Goal: Use online tool/utility: Utilize a website feature to perform a specific function

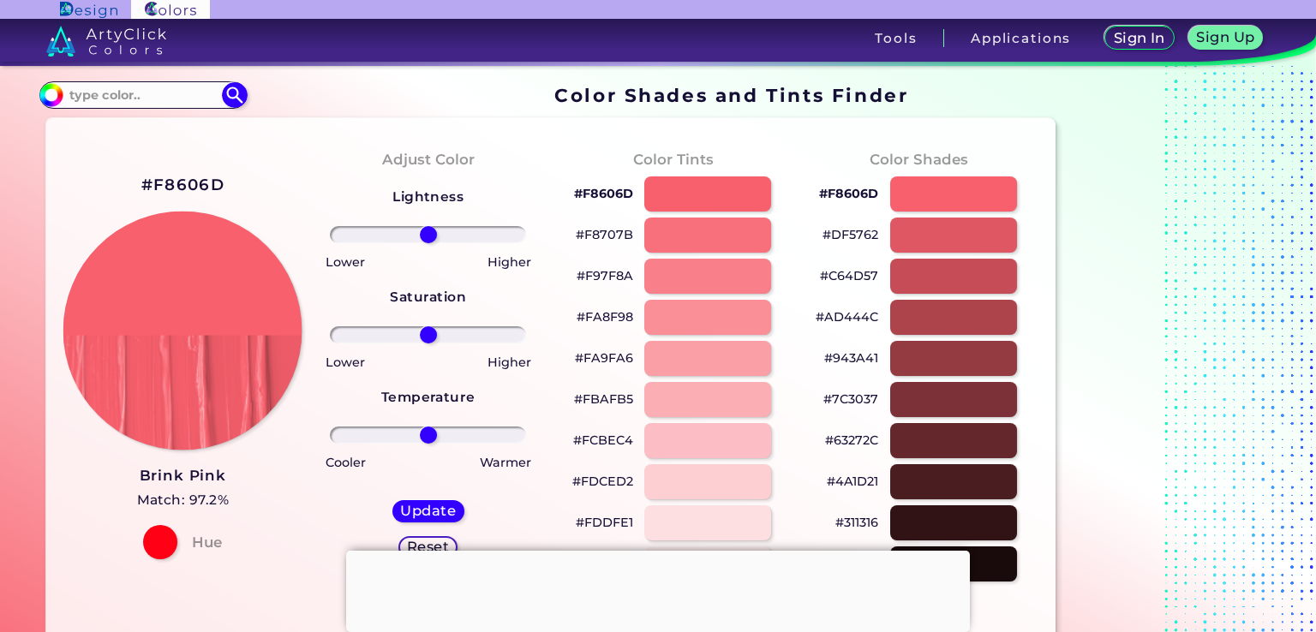
click at [248, 326] on img at bounding box center [182, 331] width 239 height 239
click at [164, 554] on div at bounding box center [160, 542] width 34 height 34
click at [251, 556] on div "#F8606D Brink Pink Match: 97.2% Hue" at bounding box center [182, 365] width 245 height 466
click at [230, 553] on div "#F8606D Brink Pink Match: 97.2% Hue" at bounding box center [182, 365] width 245 height 466
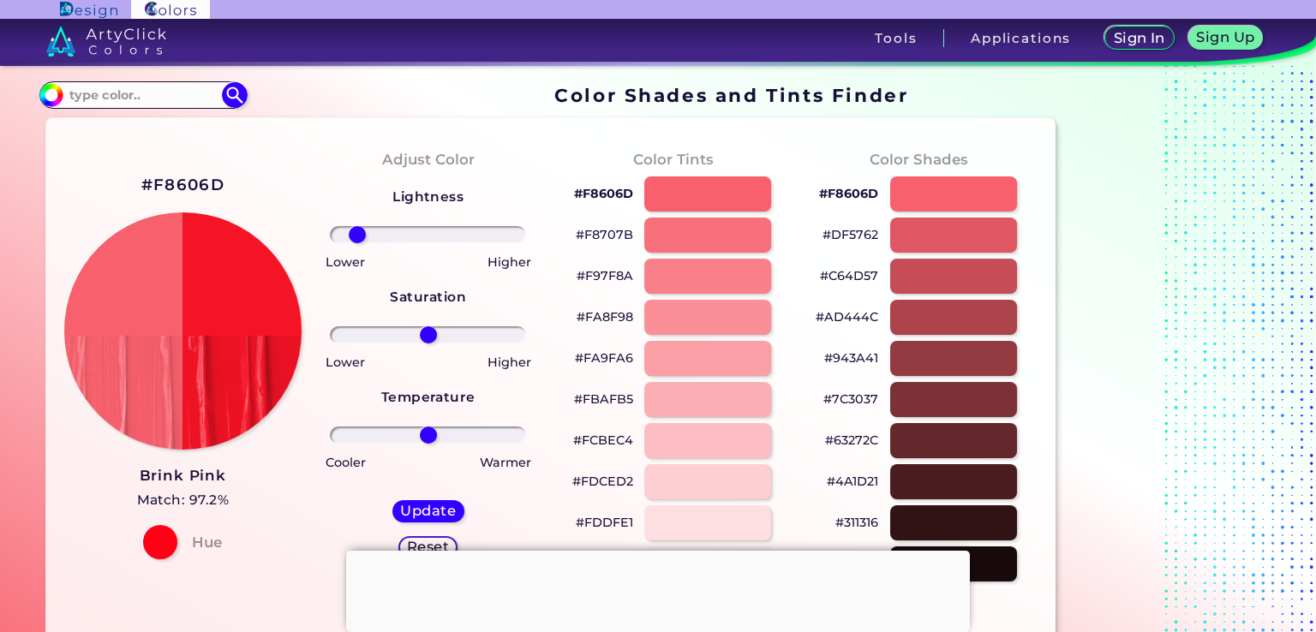
drag, startPoint x: 435, startPoint y: 231, endPoint x: 357, endPoint y: 232, distance: 78.0
click at [357, 232] on input "range" at bounding box center [428, 234] width 196 height 17
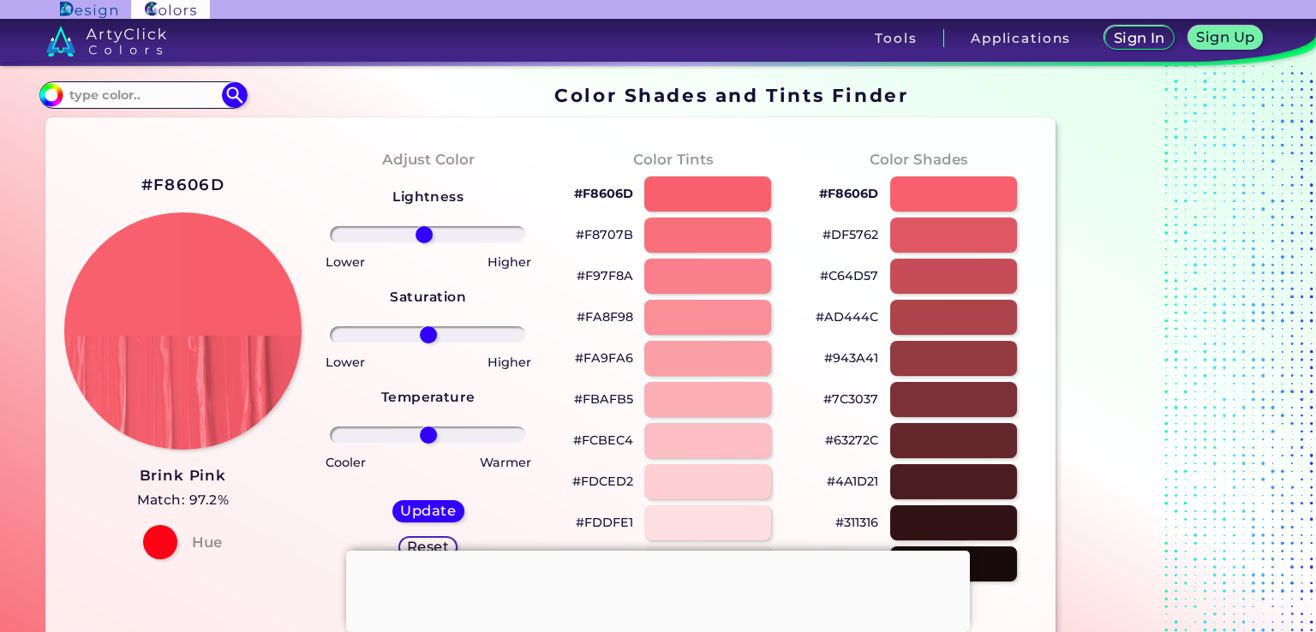
drag, startPoint x: 356, startPoint y: 232, endPoint x: 423, endPoint y: 244, distance: 67.9
type input "-5"
click at [423, 243] on input "range" at bounding box center [428, 234] width 196 height 17
click at [452, 508] on h5 "Update" at bounding box center [428, 511] width 51 height 13
type input "#f85d6a"
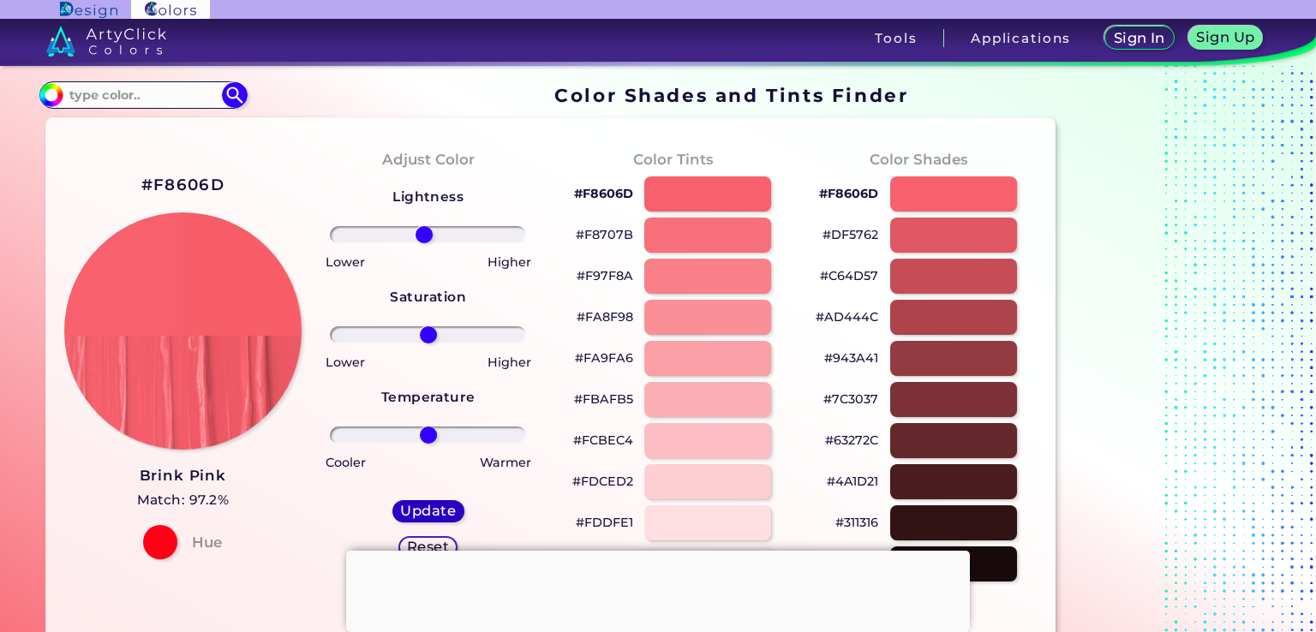
type input "0"
drag, startPoint x: 433, startPoint y: 340, endPoint x: 477, endPoint y: 340, distance: 44.6
type input "55"
click at [477, 340] on input "range" at bounding box center [428, 334] width 196 height 17
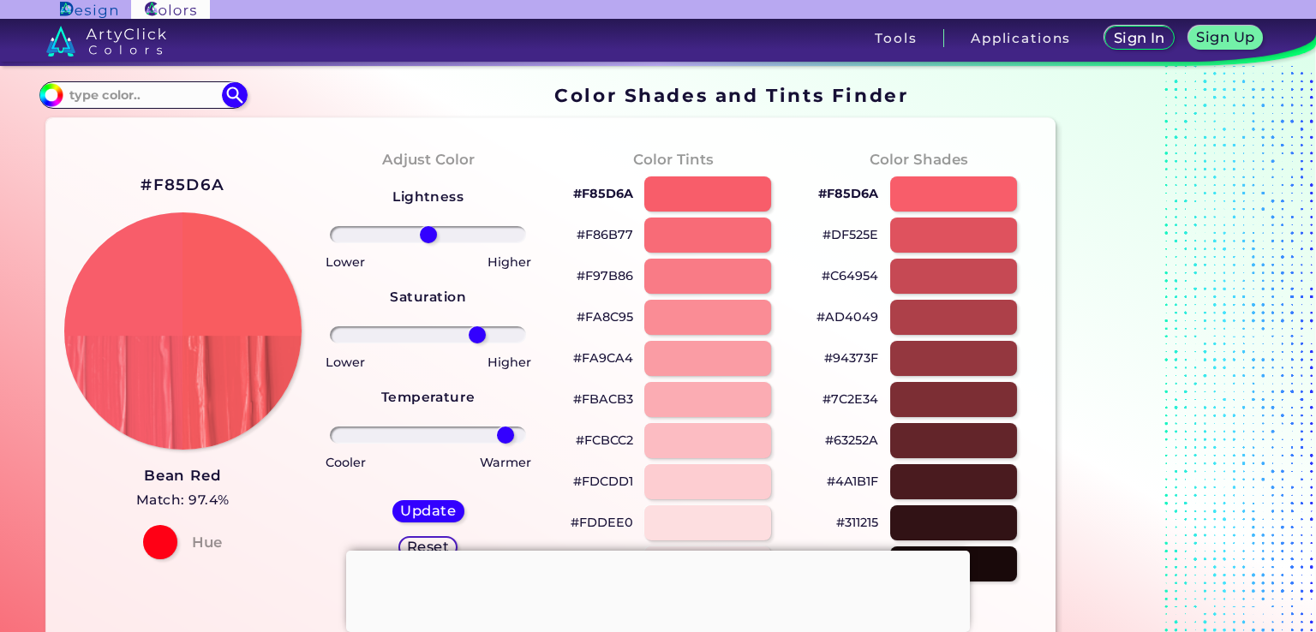
drag, startPoint x: 432, startPoint y: 428, endPoint x: 436, endPoint y: 215, distance: 213.4
type input "96"
click at [514, 427] on input "range" at bounding box center [428, 435] width 196 height 17
drag, startPoint x: 428, startPoint y: 243, endPoint x: 483, endPoint y: 243, distance: 54.8
click at [483, 243] on div "Lightness Saturation Temperature Lower Higher Lower Higher Cooler Warmer Update…" at bounding box center [429, 378] width 218 height 411
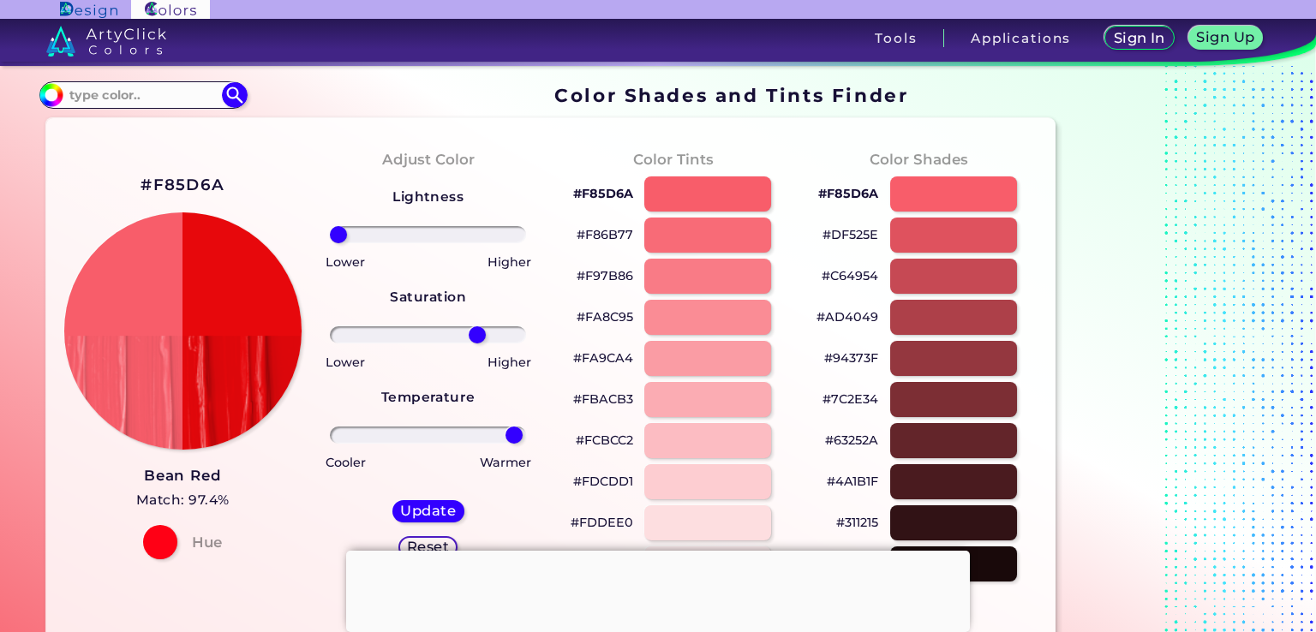
drag, startPoint x: 435, startPoint y: 237, endPoint x: 314, endPoint y: 265, distance: 124.9
type input "-100"
click at [330, 243] on input "range" at bounding box center [428, 234] width 196 height 17
drag, startPoint x: 485, startPoint y: 330, endPoint x: 563, endPoint y: 325, distance: 78.2
type input "100"
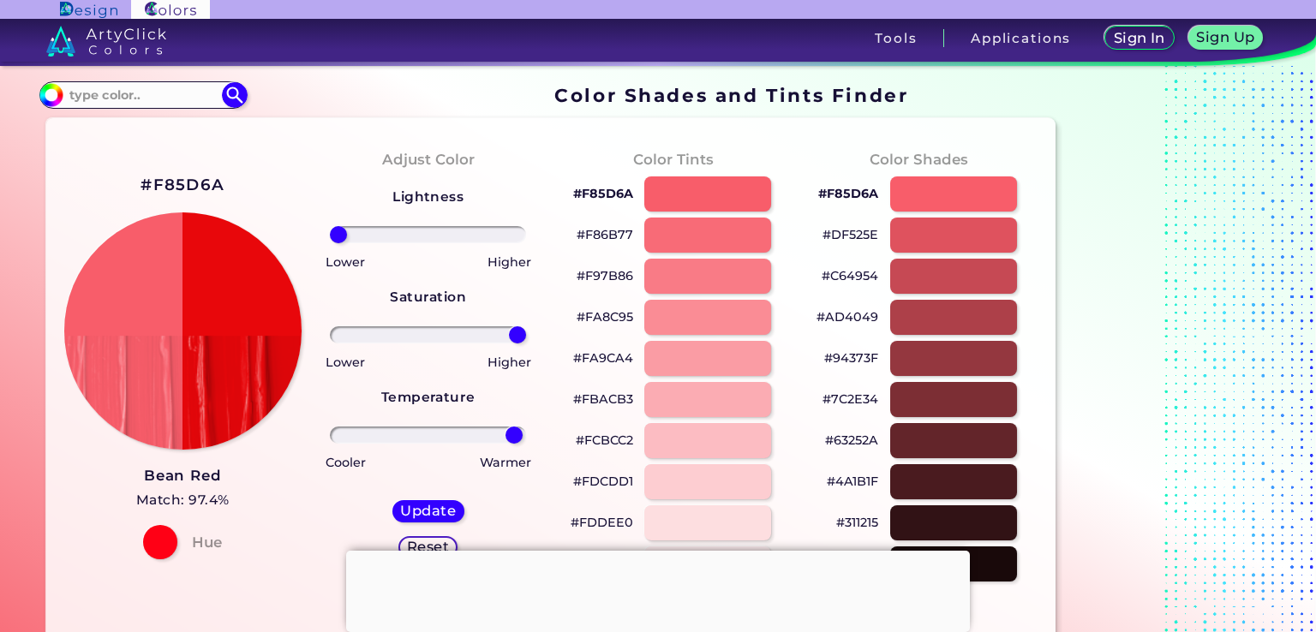
click at [526, 326] on input "range" at bounding box center [428, 334] width 196 height 17
drag, startPoint x: 521, startPoint y: 426, endPoint x: 511, endPoint y: 441, distance: 18.5
click at [518, 426] on div at bounding box center [429, 435] width 218 height 21
drag, startPoint x: 514, startPoint y: 430, endPoint x: 607, endPoint y: 446, distance: 94.0
type input "100"
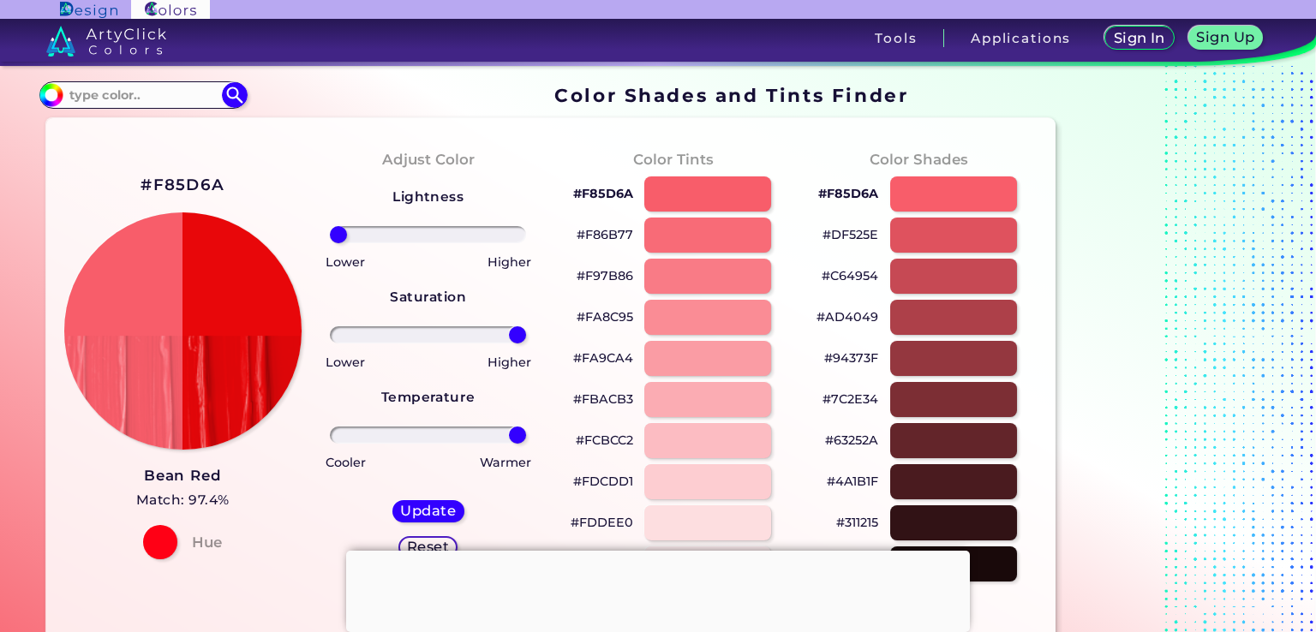
click at [526, 444] on input "range" at bounding box center [428, 435] width 196 height 17
click at [435, 505] on h5 "Update" at bounding box center [428, 511] width 51 height 13
type input "#e8070a"
type input "0"
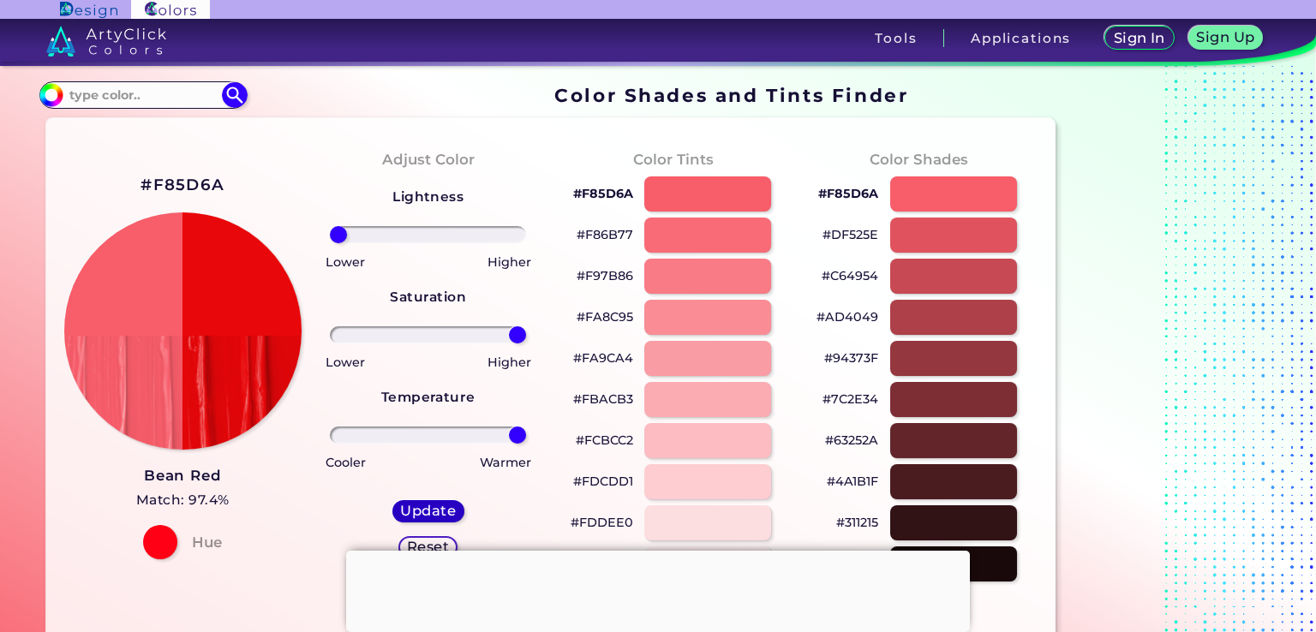
type input "0"
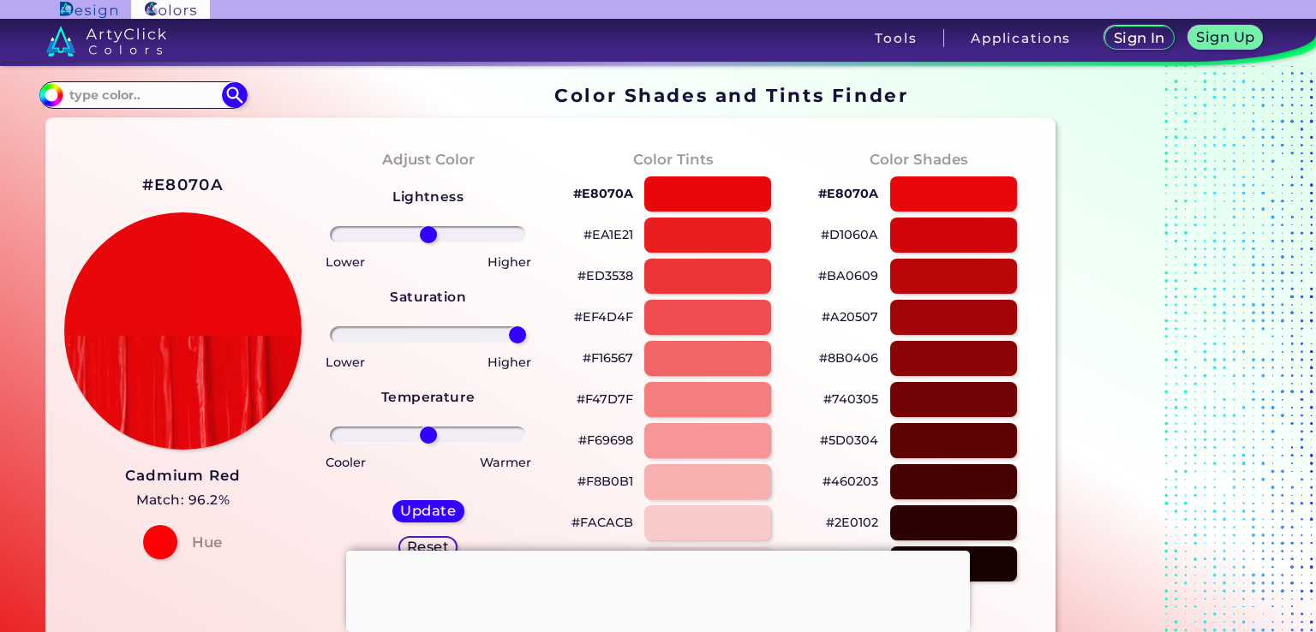
drag, startPoint x: 432, startPoint y: 338, endPoint x: 578, endPoint y: 313, distance: 148.8
type input "100"
click at [526, 326] on input "range" at bounding box center [428, 334] width 196 height 17
click at [432, 519] on div "Update" at bounding box center [428, 511] width 65 height 21
type input "#eb0509"
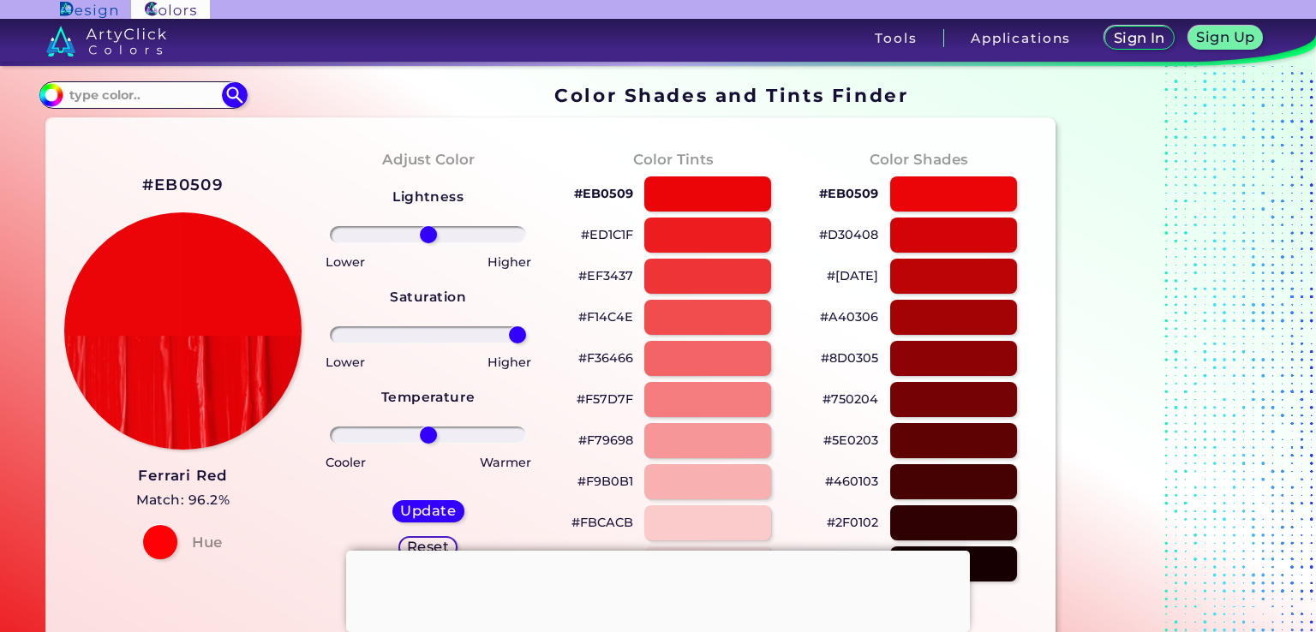
drag, startPoint x: 428, startPoint y: 333, endPoint x: 560, endPoint y: 338, distance: 132.1
type input "100"
click at [526, 338] on input "range" at bounding box center [428, 334] width 196 height 17
click at [447, 515] on h5 "Update" at bounding box center [429, 511] width 50 height 13
type input "#ec0307"
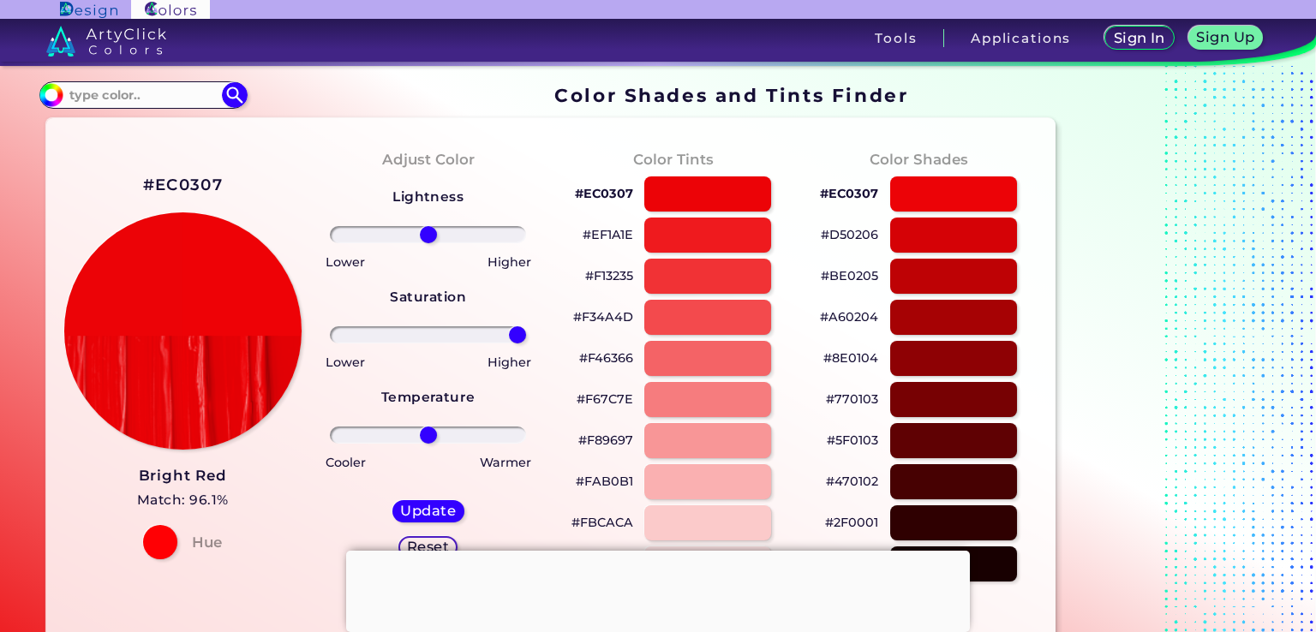
drag, startPoint x: 427, startPoint y: 337, endPoint x: 557, endPoint y: 344, distance: 130.4
type input "100"
click at [526, 344] on input "range" at bounding box center [428, 334] width 196 height 17
click at [442, 505] on h5 "Update" at bounding box center [428, 511] width 51 height 13
type input "#ee0206"
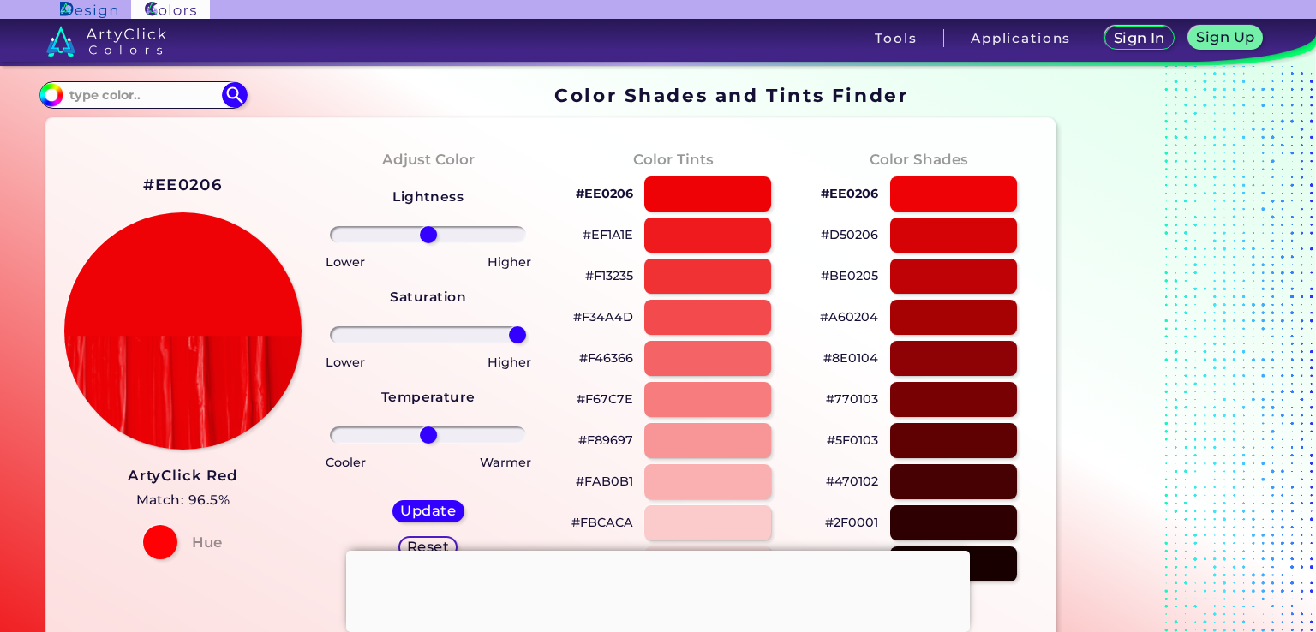
drag, startPoint x: 429, startPoint y: 333, endPoint x: 608, endPoint y: 344, distance: 179.4
type input "100"
click at [526, 344] on input "range" at bounding box center [428, 334] width 196 height 17
click at [408, 512] on h5 "Update" at bounding box center [428, 511] width 51 height 13
type input "#ee0206"
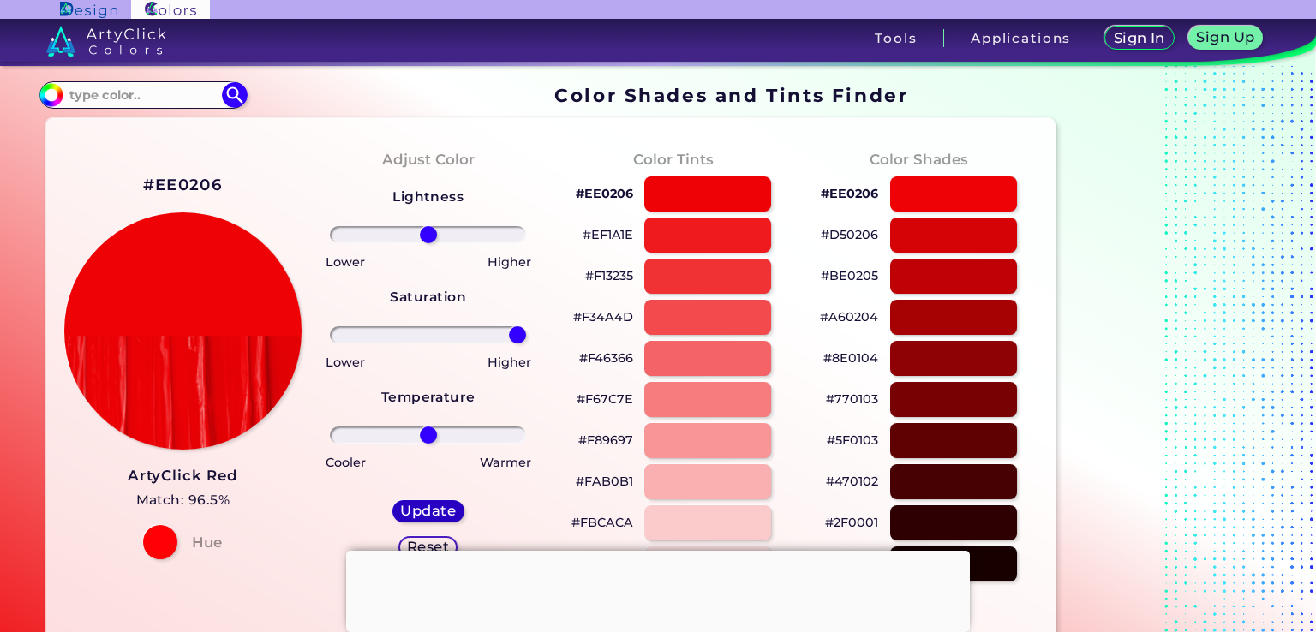
type input "0"
drag, startPoint x: 434, startPoint y: 440, endPoint x: 607, endPoint y: 452, distance: 172.7
type input "100"
click at [526, 444] on input "range" at bounding box center [428, 435] width 196 height 17
click at [452, 512] on h5 "Update" at bounding box center [428, 511] width 51 height 13
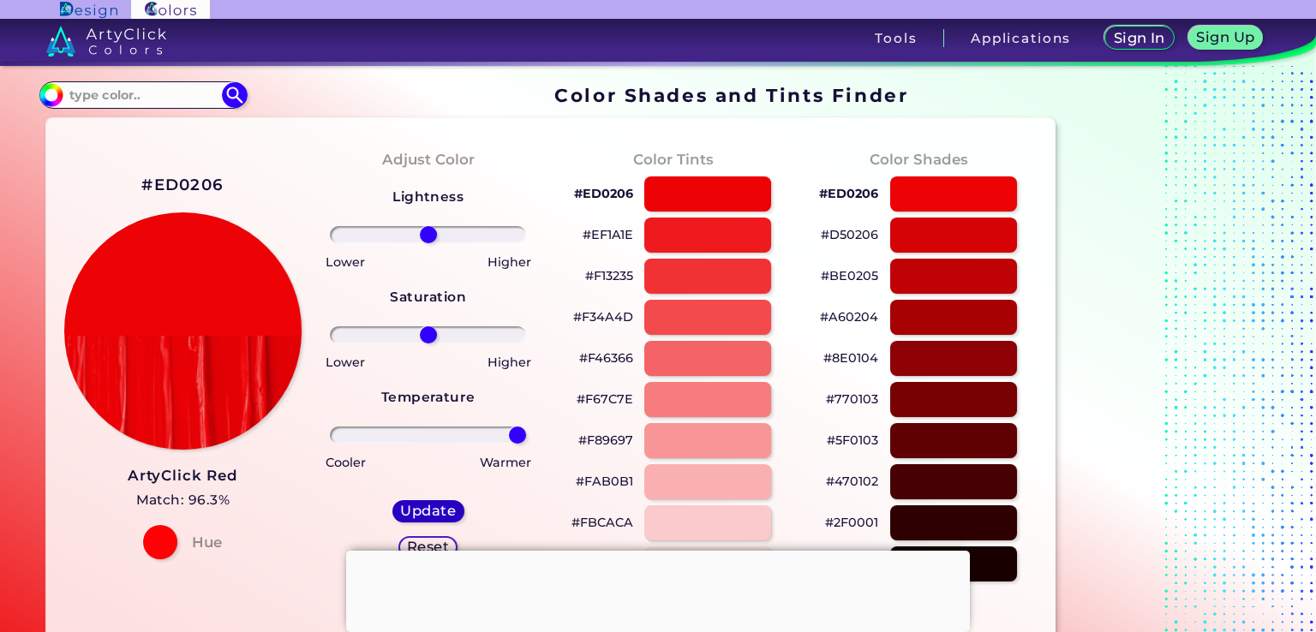
type input "#ed0206"
type input "0"
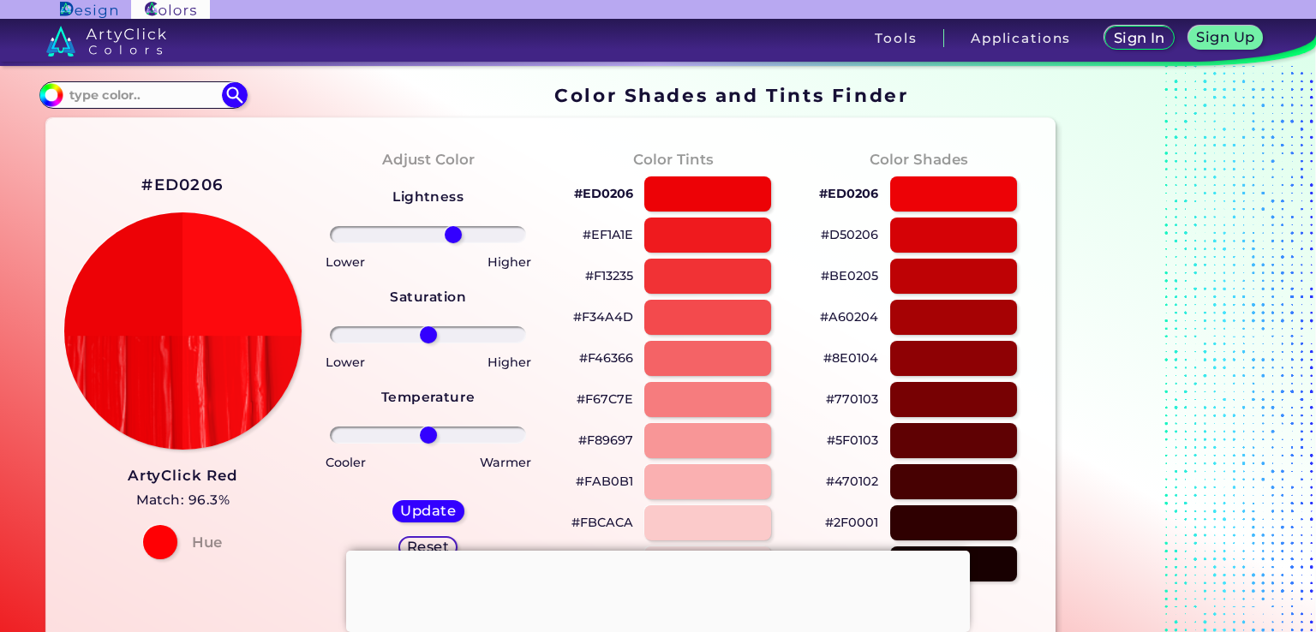
drag, startPoint x: 435, startPoint y: 237, endPoint x: 452, endPoint y: 249, distance: 20.9
type input "28"
click at [452, 243] on input "range" at bounding box center [428, 234] width 196 height 17
click at [425, 514] on h5 "Update" at bounding box center [429, 511] width 50 height 13
type input "#fd0a0e"
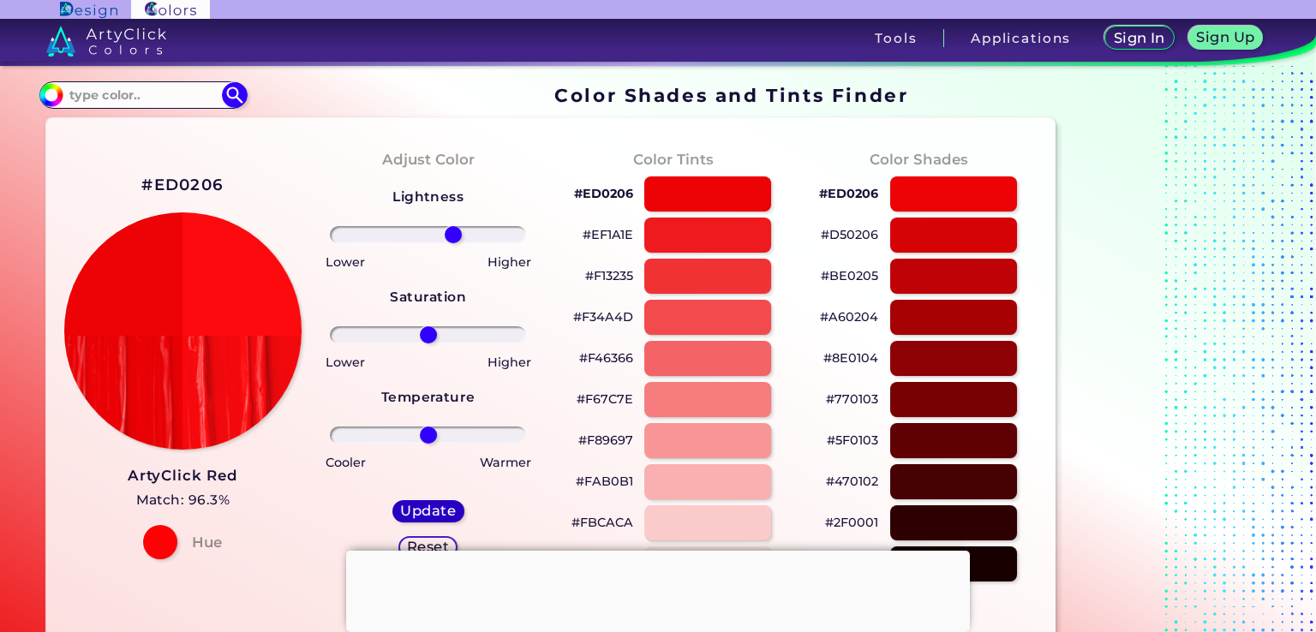
type input "0"
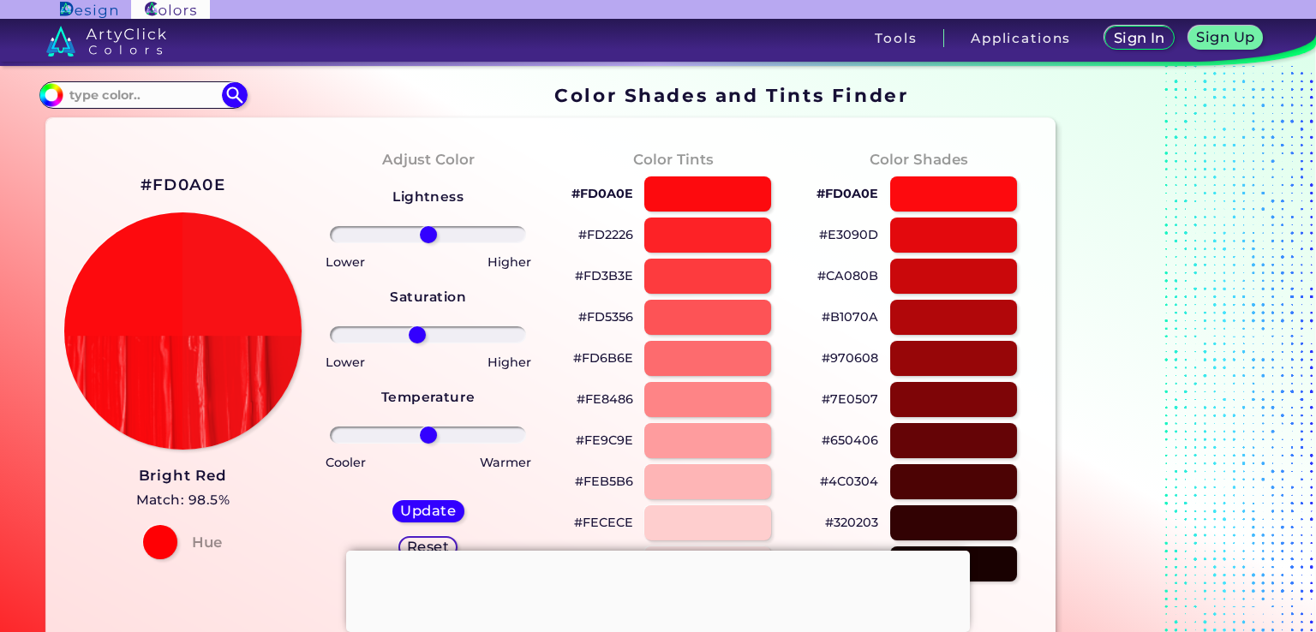
drag, startPoint x: 432, startPoint y: 334, endPoint x: 417, endPoint y: 358, distance: 28.1
type input "-12"
click at [417, 344] on input "range" at bounding box center [428, 334] width 196 height 17
click at [423, 508] on h5 "Update" at bounding box center [428, 511] width 51 height 13
type input "#f81115"
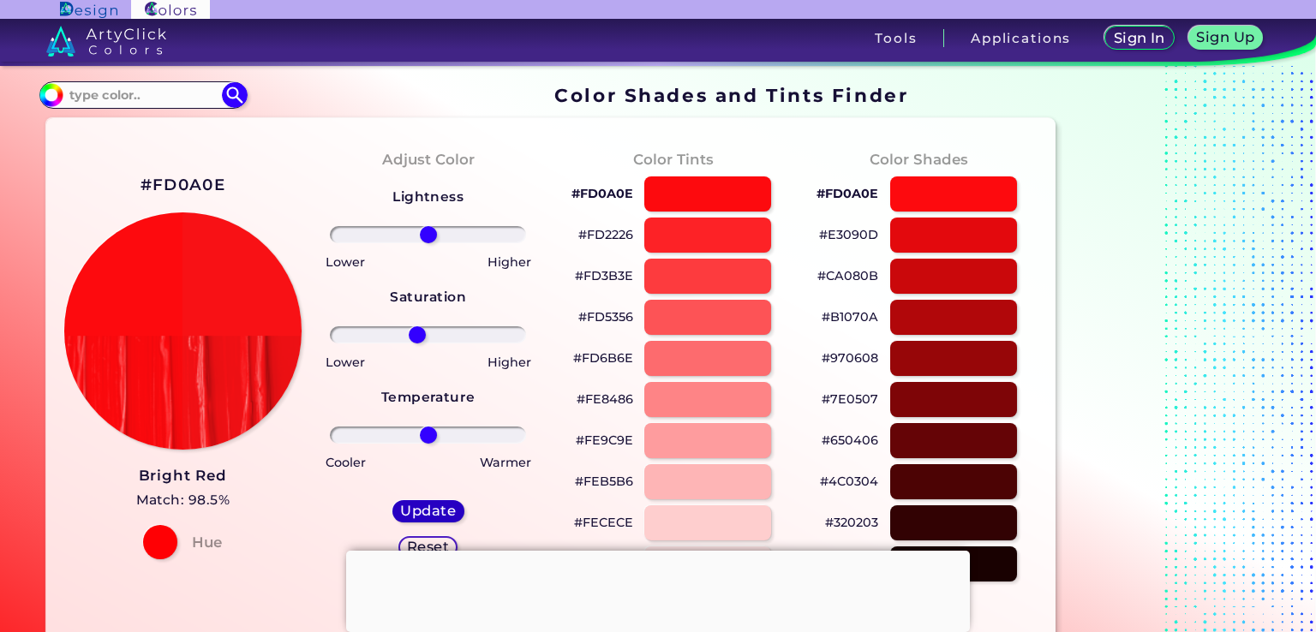
type input "0"
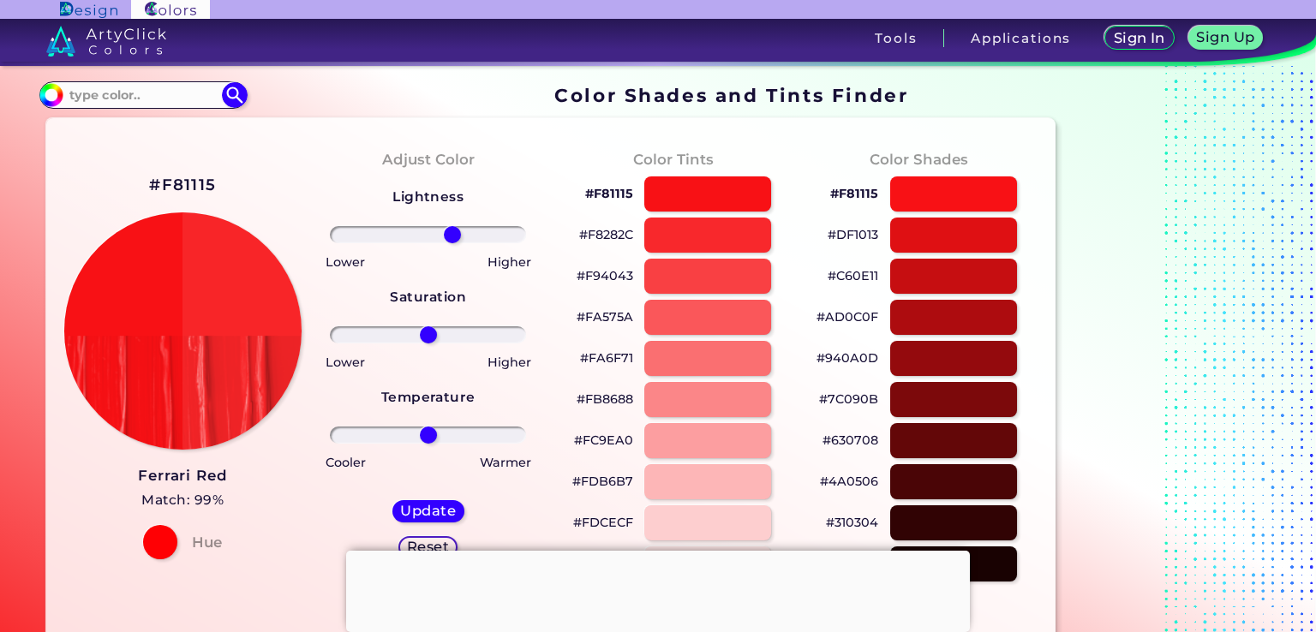
drag, startPoint x: 423, startPoint y: 241, endPoint x: 452, endPoint y: 241, distance: 29.1
type input "27"
click at [452, 241] on input "range" at bounding box center [428, 234] width 196 height 17
click at [446, 507] on h5 "Update" at bounding box center [428, 511] width 51 height 13
type input "#f82528"
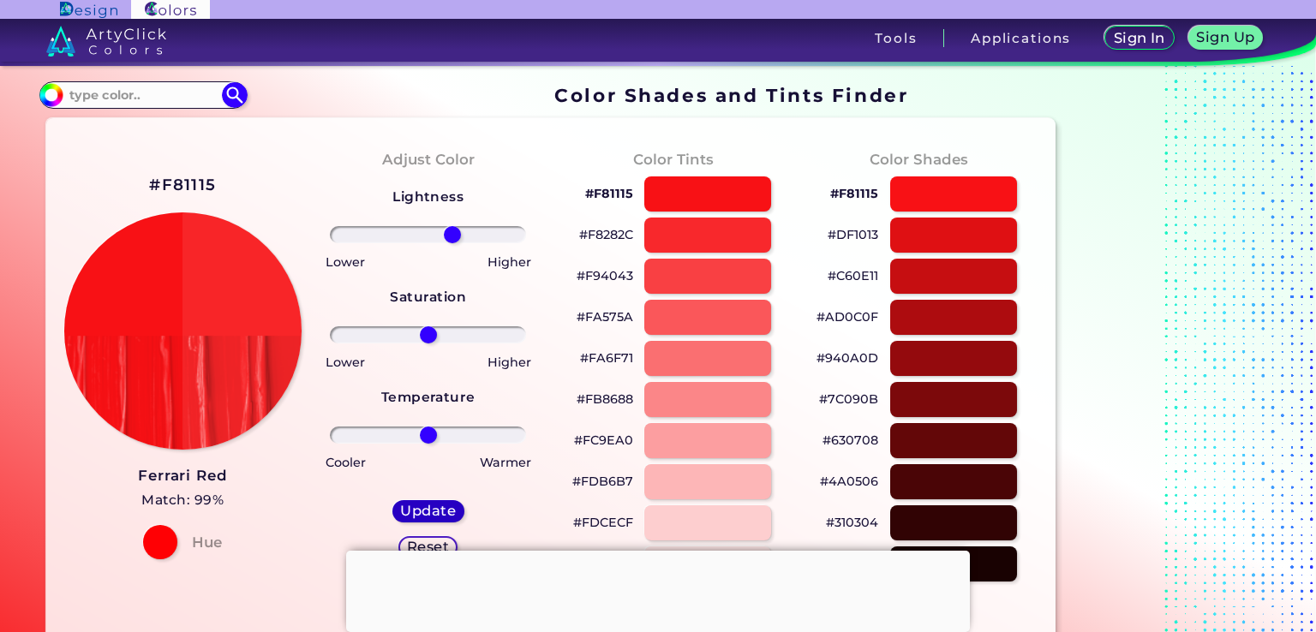
type input "0"
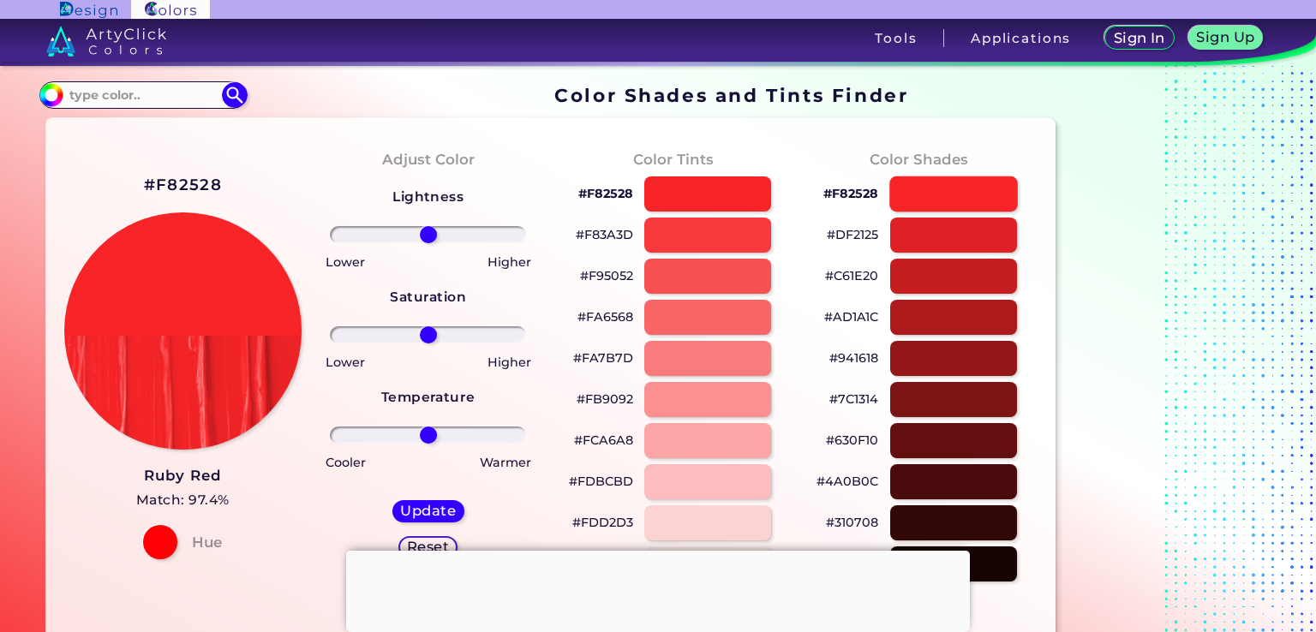
click at [946, 186] on div at bounding box center [953, 194] width 129 height 35
type input "#f82528"
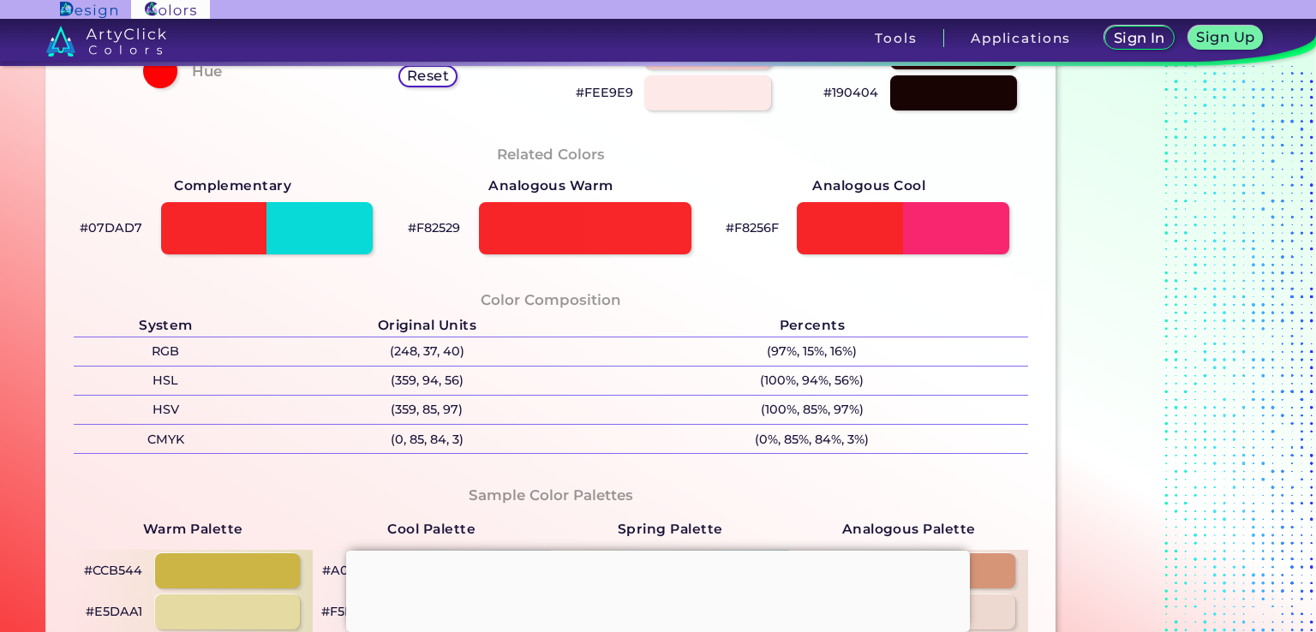
scroll to position [343, 0]
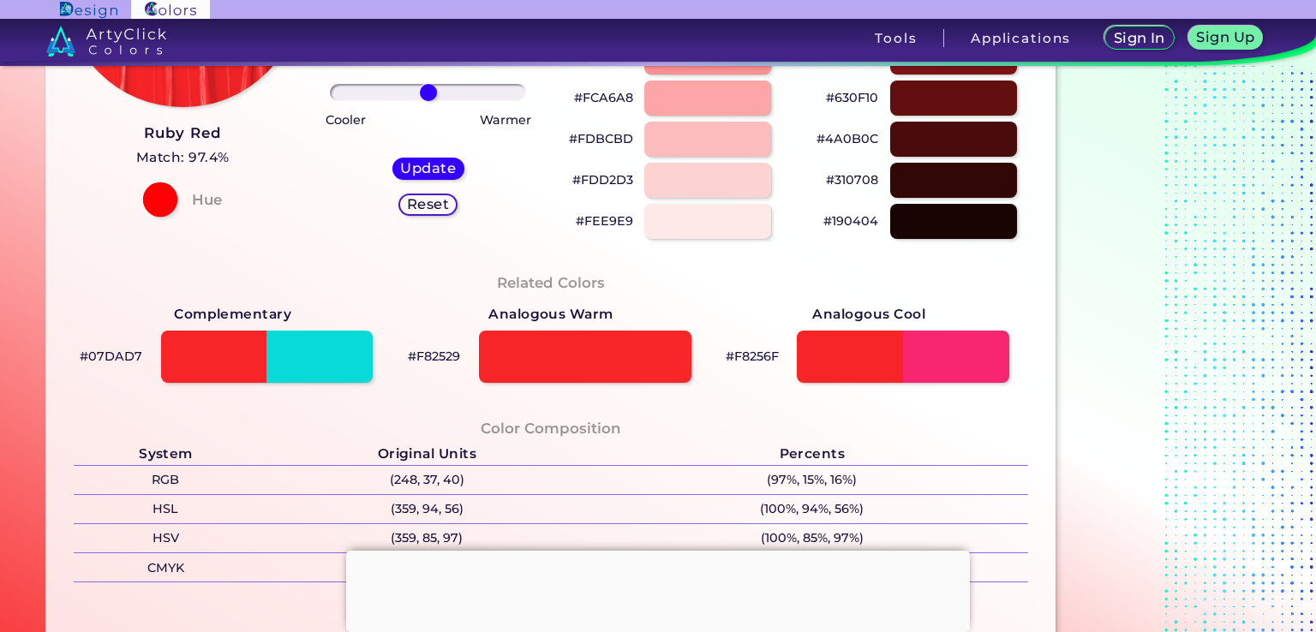
click at [151, 208] on div at bounding box center [160, 200] width 34 height 34
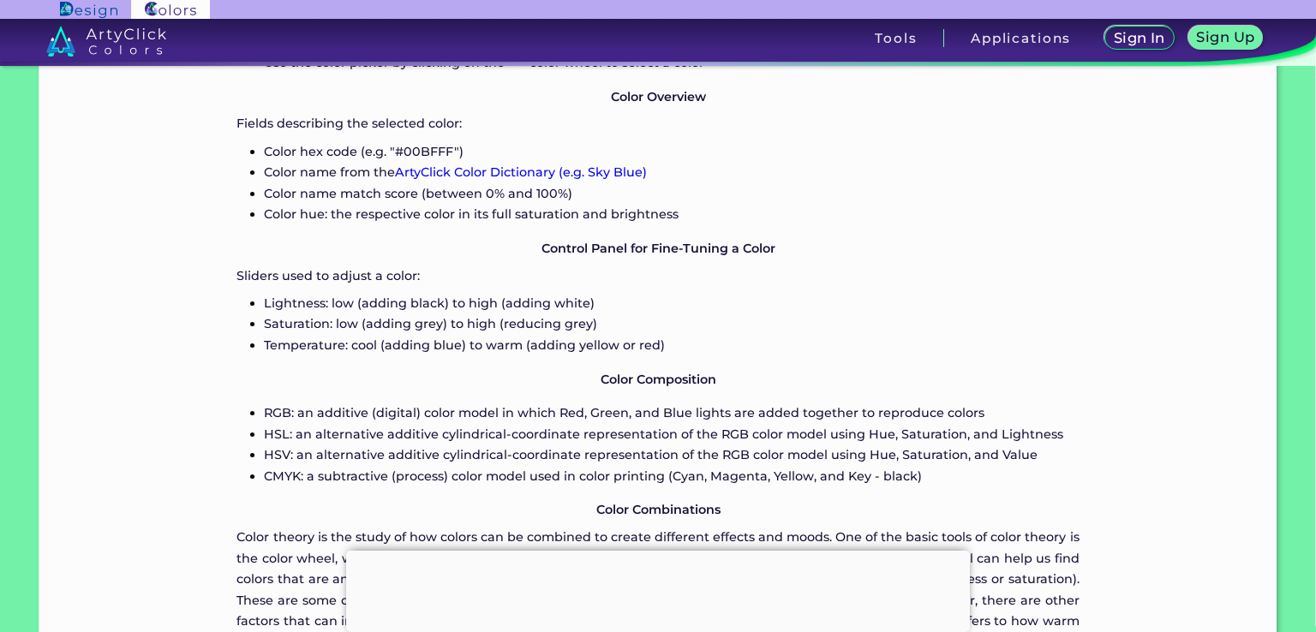
scroll to position [1371, 0]
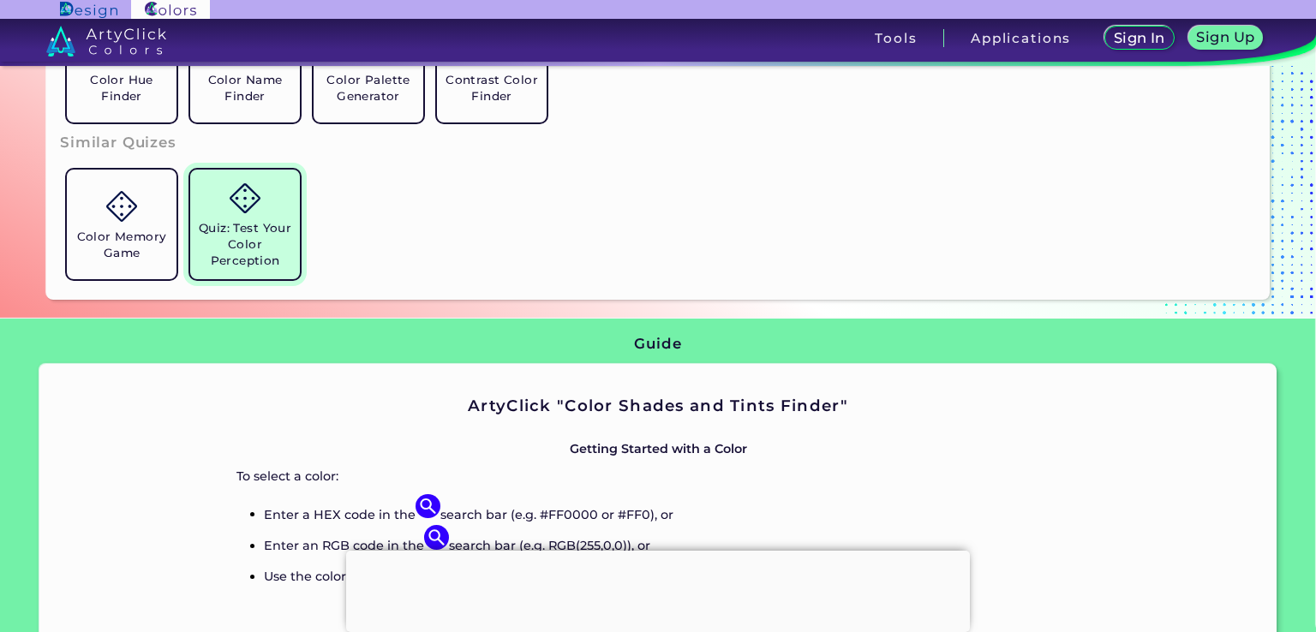
click at [275, 245] on h5 "Quiz: Test Your Color Perception" at bounding box center [245, 244] width 96 height 49
